Goal: Complete application form

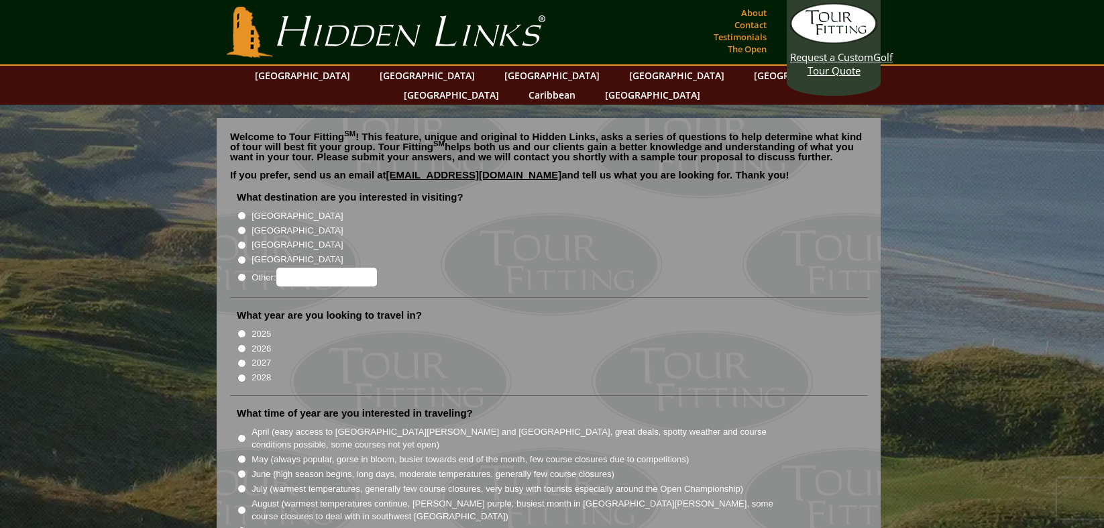
click at [262, 209] on label "[GEOGRAPHIC_DATA]" at bounding box center [296, 215] width 91 height 13
click at [246, 211] on input "[GEOGRAPHIC_DATA]" at bounding box center [241, 215] width 9 height 9
radio input "true"
click at [257, 224] on label "[GEOGRAPHIC_DATA]" at bounding box center [296, 230] width 91 height 13
click at [246, 226] on input "[GEOGRAPHIC_DATA]" at bounding box center [241, 230] width 9 height 9
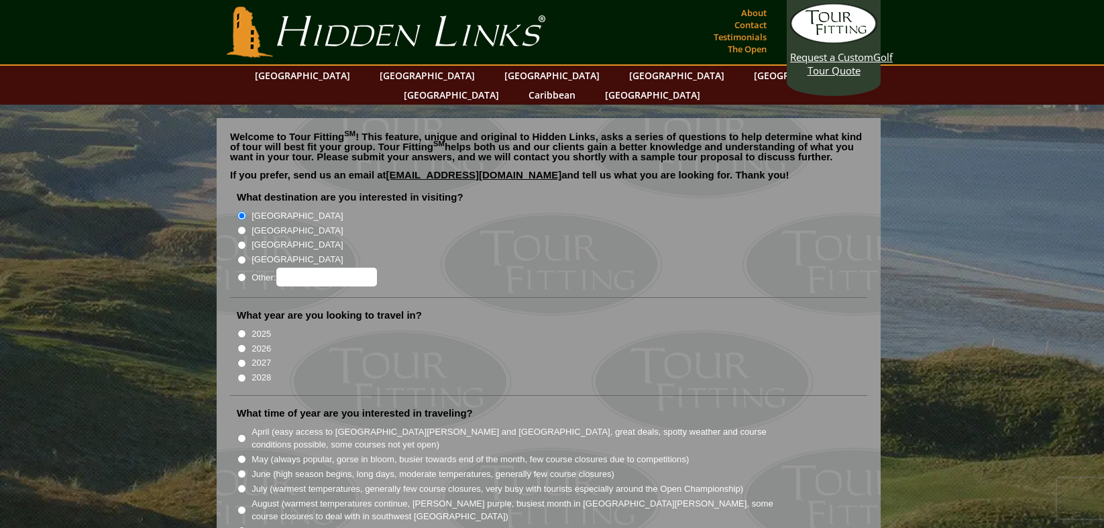
radio input "true"
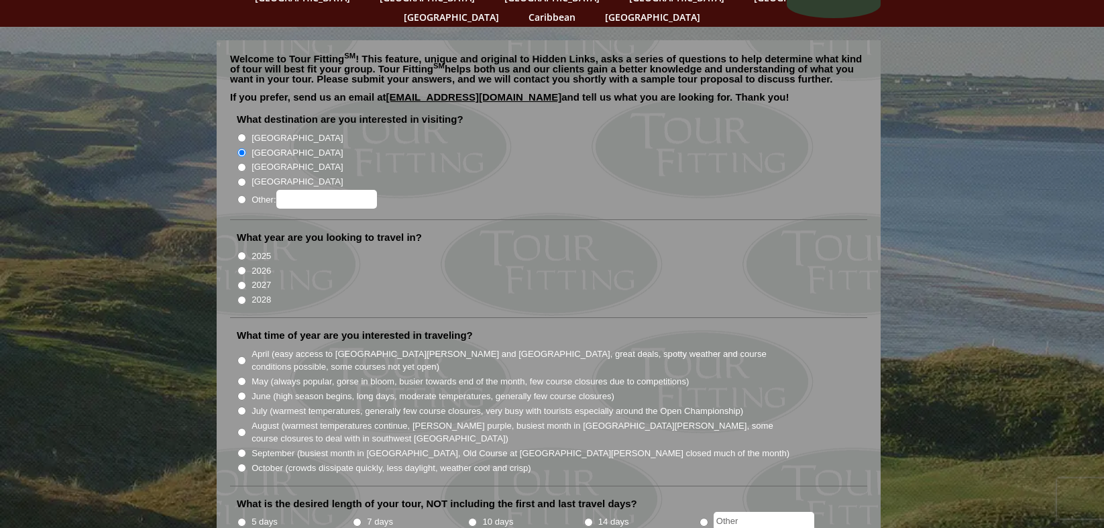
scroll to position [81, 0]
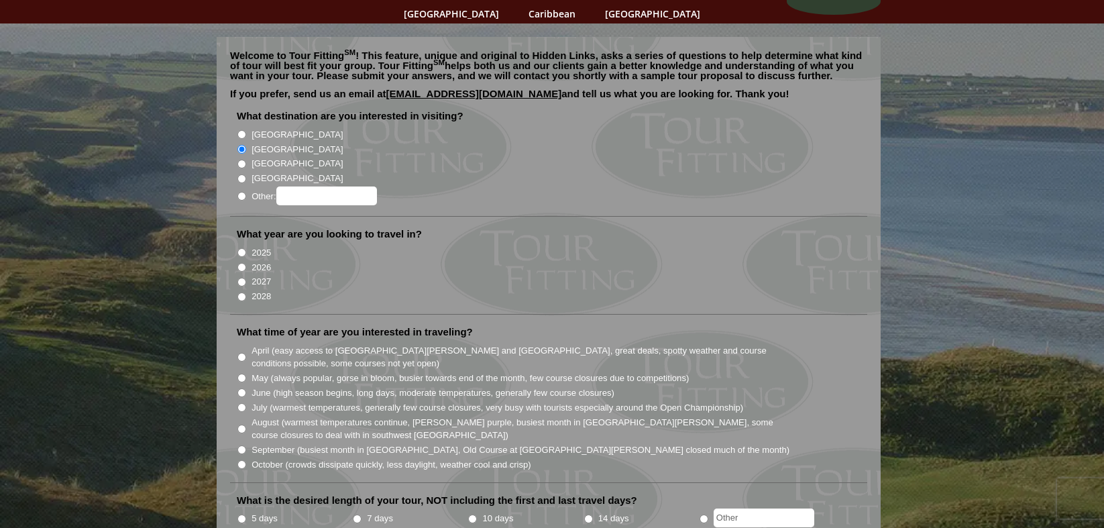
click at [245, 445] on input "September (busiest month in [GEOGRAPHIC_DATA], Old Course at [GEOGRAPHIC_DATA][…" at bounding box center [241, 449] width 9 height 9
radio input "true"
click at [474, 514] on input "10 days" at bounding box center [472, 518] width 9 height 9
radio input "true"
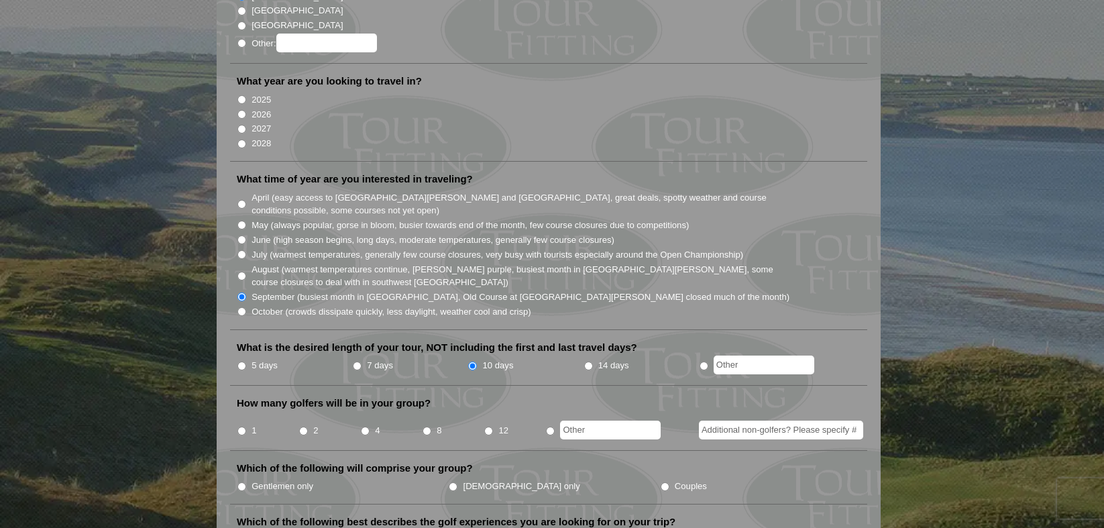
scroll to position [270, 0]
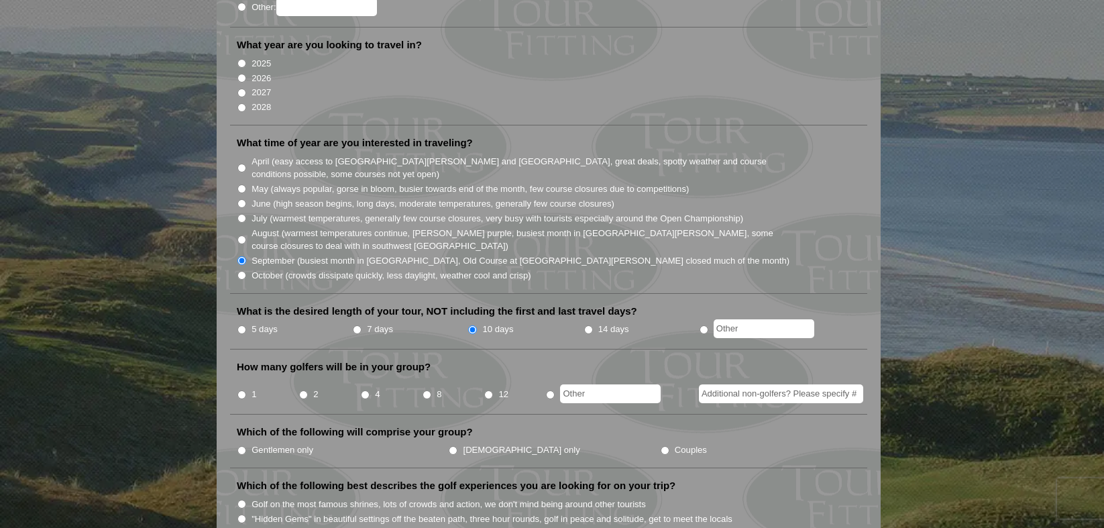
click at [241, 390] on input "1" at bounding box center [241, 394] width 9 height 9
radio input "true"
click at [242, 445] on input "Gentlemen only" at bounding box center [241, 449] width 9 height 9
radio input "true"
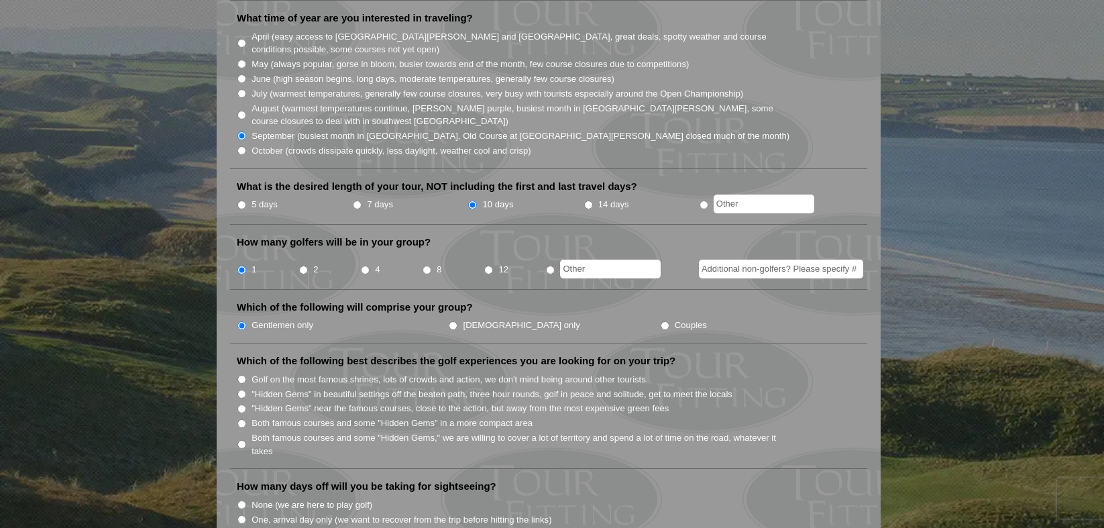
scroll to position [400, 0]
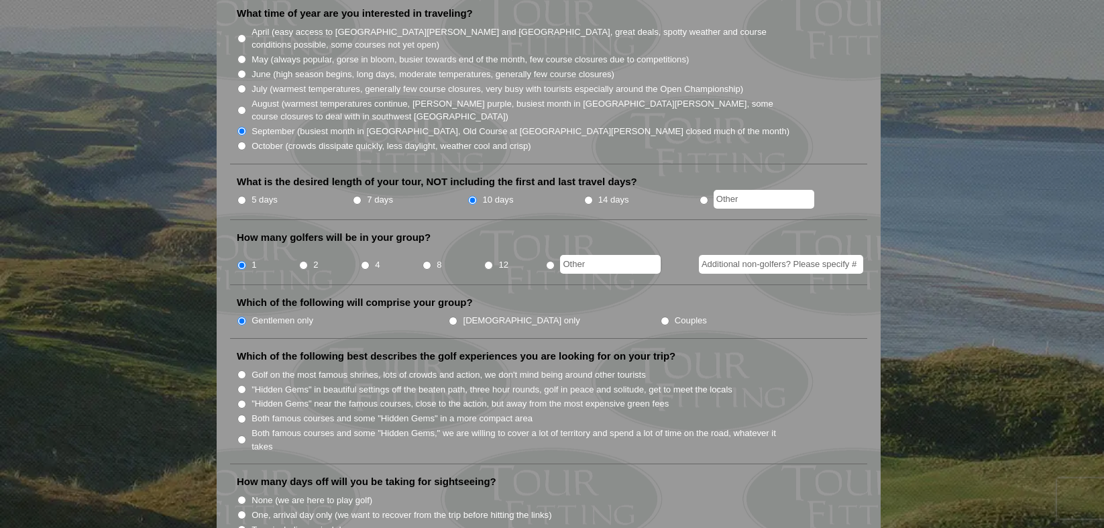
click at [239, 414] on input "Both famous courses and some "Hidden Gems" in a more compact area" at bounding box center [241, 418] width 9 height 9
radio input "true"
click at [235, 422] on li "Which of the following best describes the golf experiences you are looking for …" at bounding box center [548, 406] width 637 height 115
click at [241, 435] on input "Both famous courses and some "Hidden Gems," we are willing to cover a lot of te…" at bounding box center [241, 439] width 9 height 9
radio input "true"
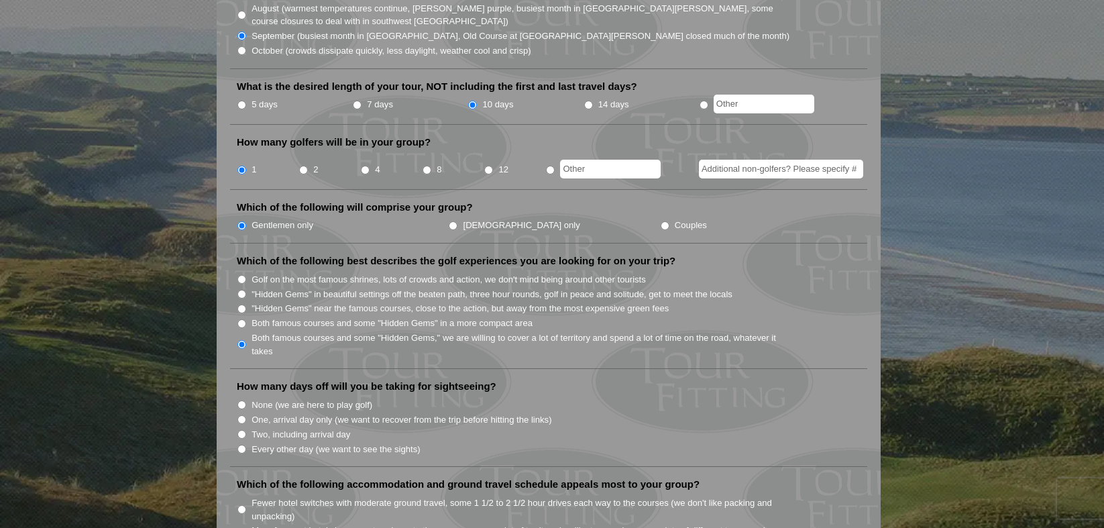
scroll to position [514, 0]
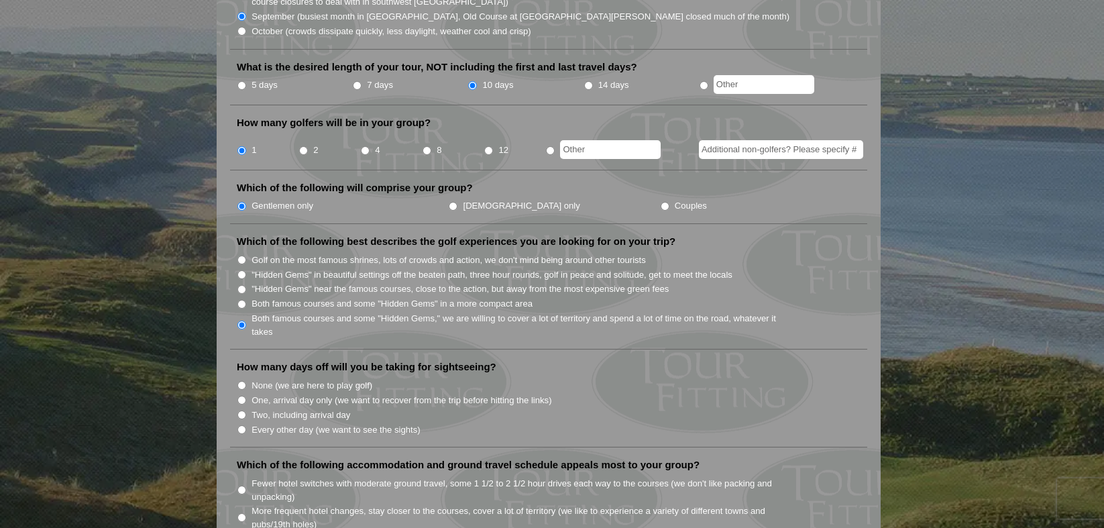
click at [274, 423] on label "Every other day (we want to see the sights)" at bounding box center [335, 429] width 168 height 13
click at [246, 425] on input "Every other day (we want to see the sights)" at bounding box center [241, 429] width 9 height 9
radio input "true"
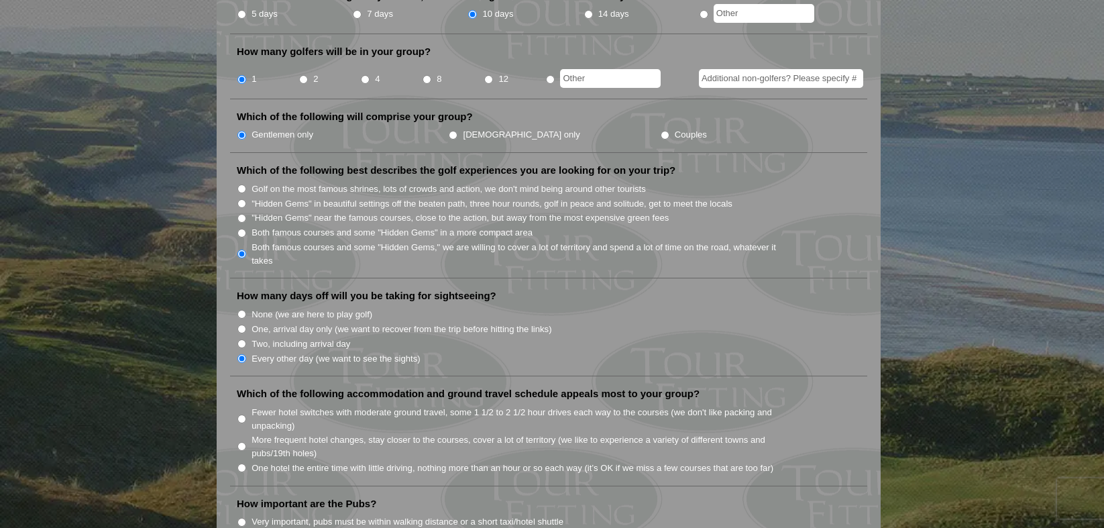
scroll to position [589, 0]
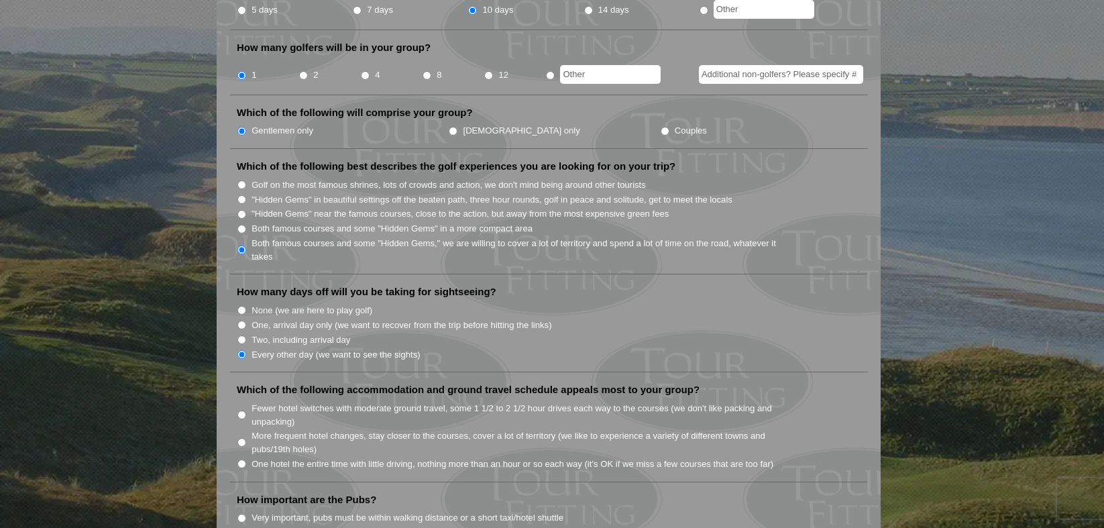
click at [270, 402] on label "Fewer hotel switches with moderate ground travel, some 1 1/2 to 2 1/2 hour driv…" at bounding box center [520, 415] width 539 height 26
click at [246, 410] on input "Fewer hotel switches with moderate ground travel, some 1 1/2 to 2 1/2 hour driv…" at bounding box center [241, 414] width 9 height 9
radio input "true"
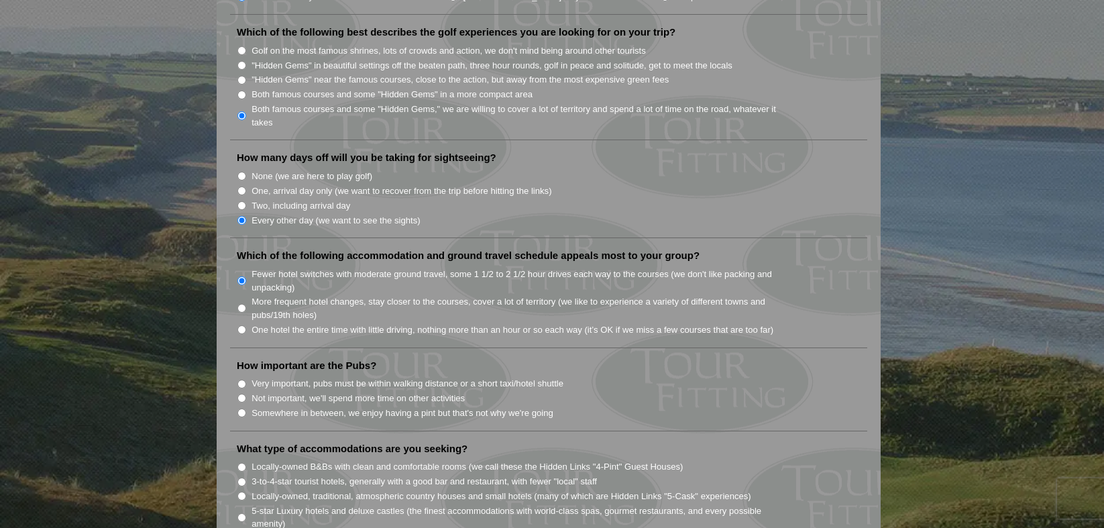
scroll to position [724, 0]
click at [274, 376] on label "Very important, pubs must be within walking distance or a short taxi/hotel shut…" at bounding box center [407, 382] width 312 height 13
click at [246, 379] on input "Very important, pubs must be within walking distance or a short taxi/hotel shut…" at bounding box center [241, 383] width 9 height 9
radio input "true"
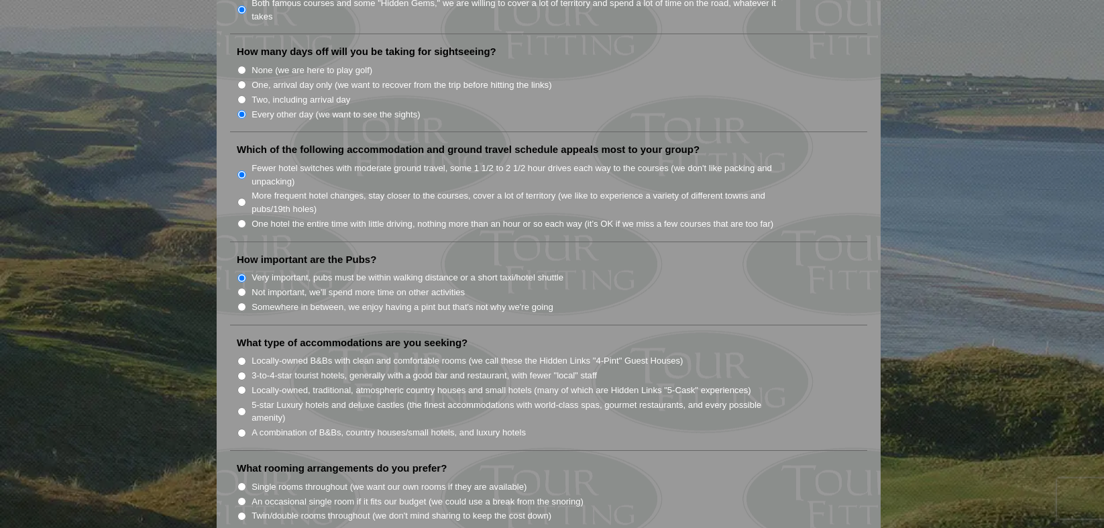
scroll to position [831, 0]
click at [244, 426] on input "A combination of B&Bs, country houses/small hotels, and luxury hotels" at bounding box center [241, 430] width 9 height 9
radio input "true"
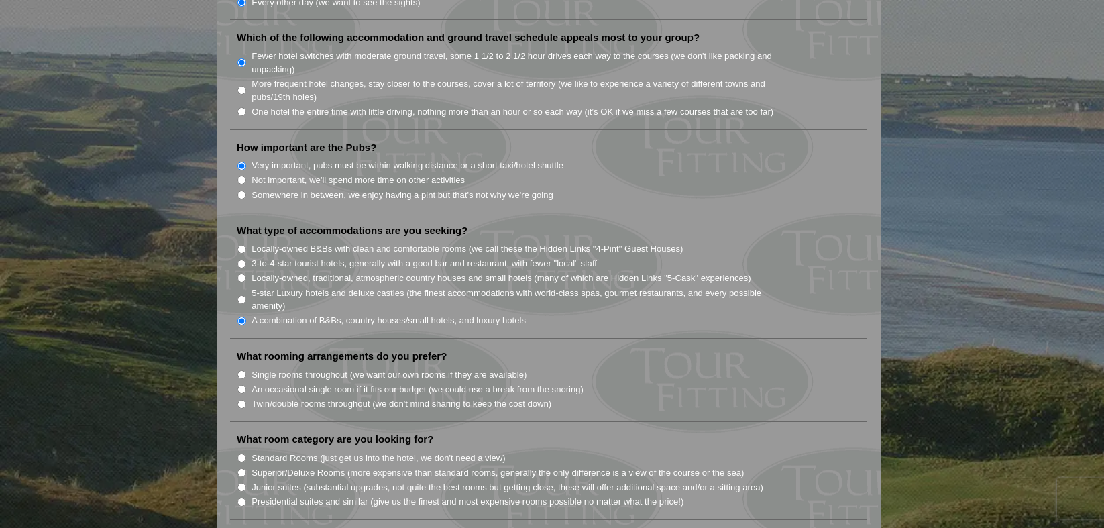
scroll to position [942, 0]
click at [251, 367] on label "Single rooms throughout (we want our own rooms if they are available)" at bounding box center [388, 373] width 275 height 13
click at [246, 369] on input "Single rooms throughout (we want our own rooms if they are available)" at bounding box center [241, 373] width 9 height 9
radio input "true"
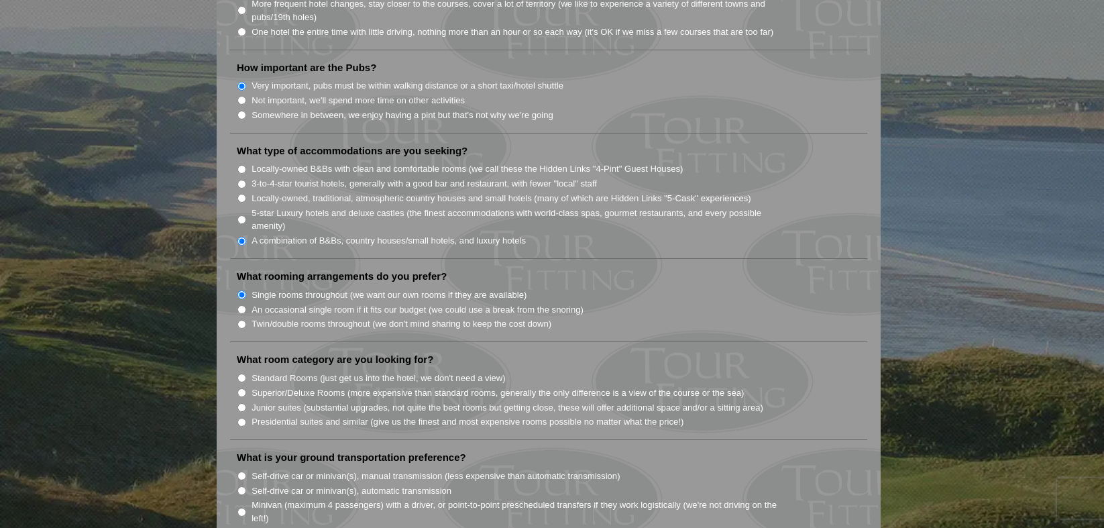
scroll to position [1022, 0]
click at [245, 373] on input "Standard Rooms (just get us into the hotel, we don't need a view)" at bounding box center [241, 377] width 9 height 9
radio input "true"
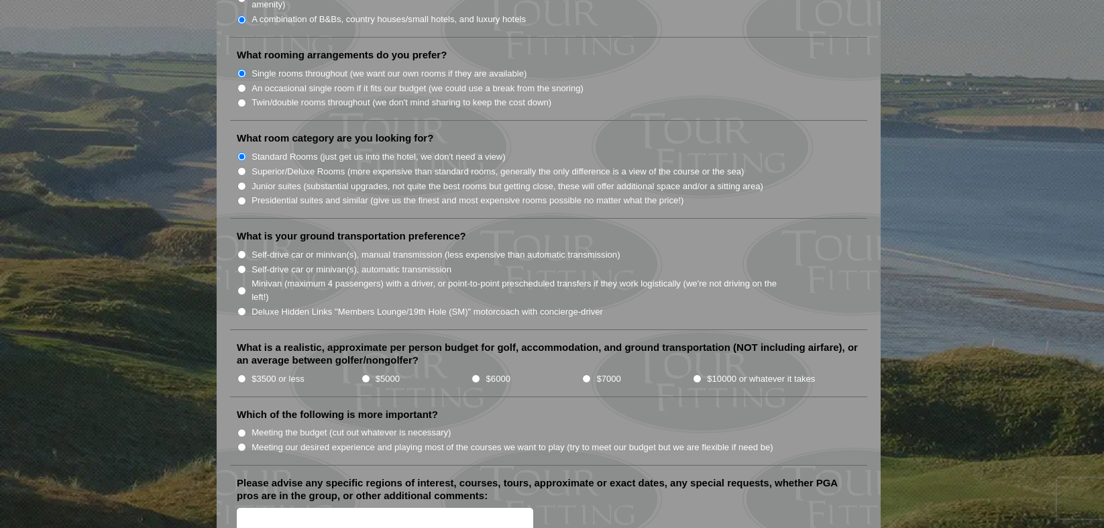
scroll to position [1258, 0]
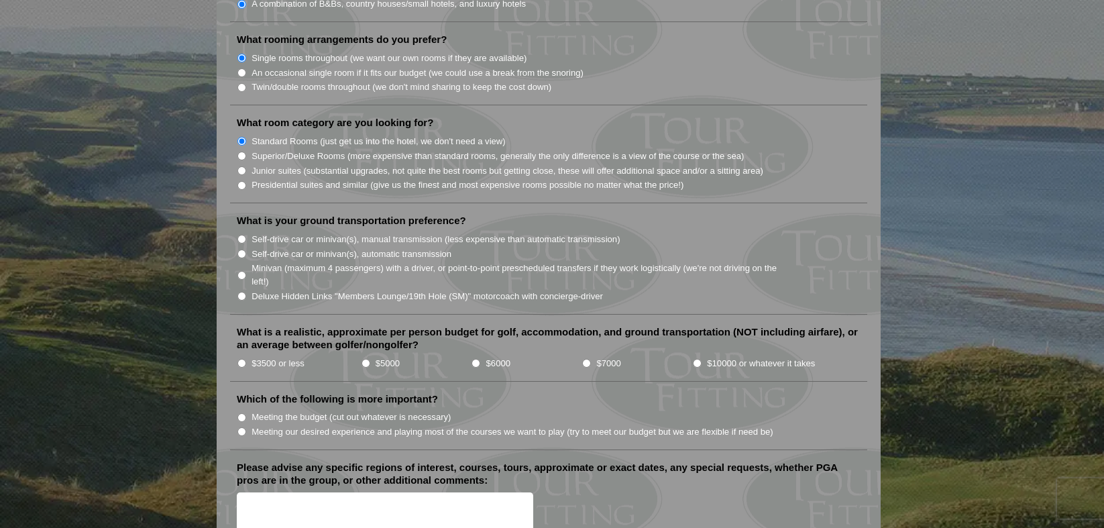
click at [243, 413] on input "Meeting the budget (cut out whatever is necessary)" at bounding box center [241, 417] width 9 height 9
radio input "true"
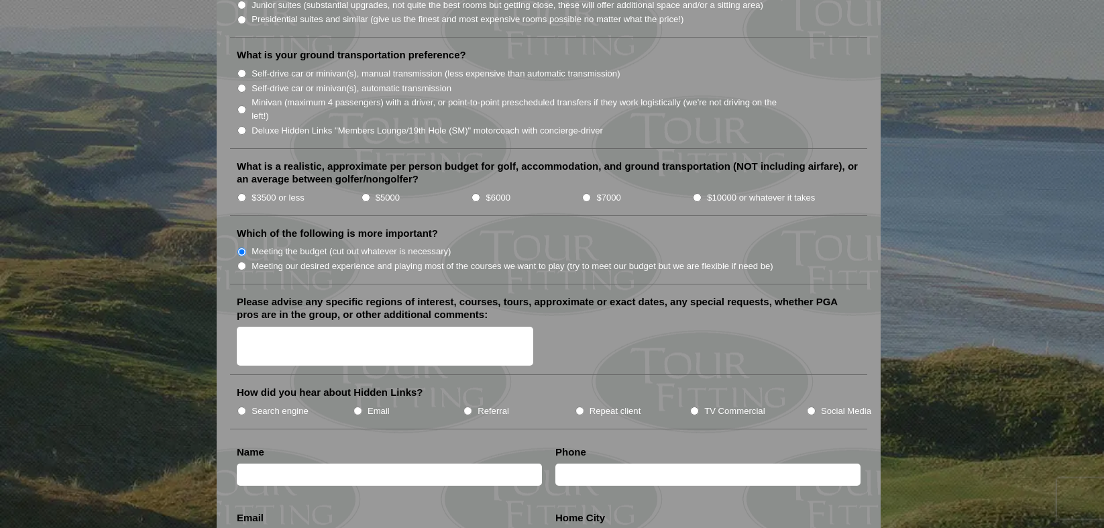
scroll to position [1425, 0]
click at [243, 407] on input "Search engine" at bounding box center [241, 411] width 9 height 9
radio input "true"
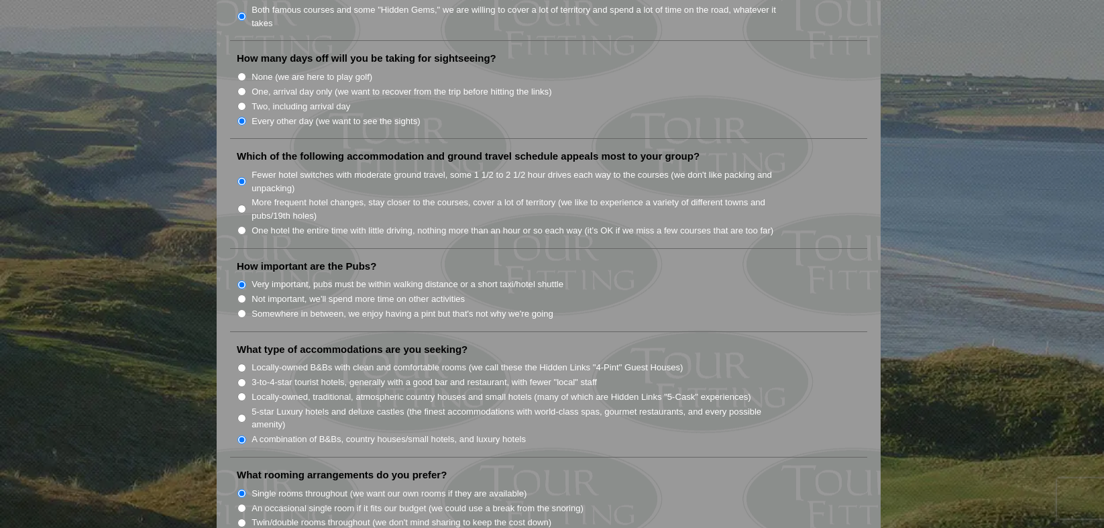
scroll to position [817, 0]
